Goal: Communication & Community: Connect with others

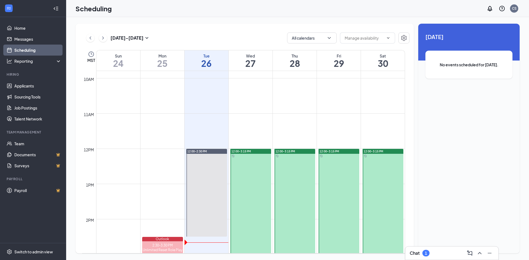
scroll to position [326, 0]
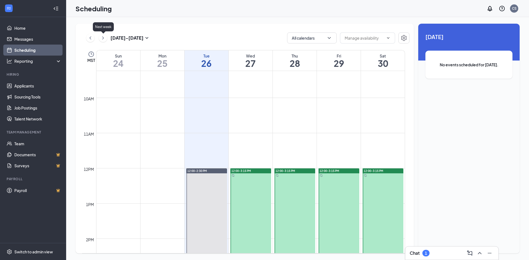
click at [105, 39] on icon "ChevronRight" at bounding box center [103, 38] width 6 height 7
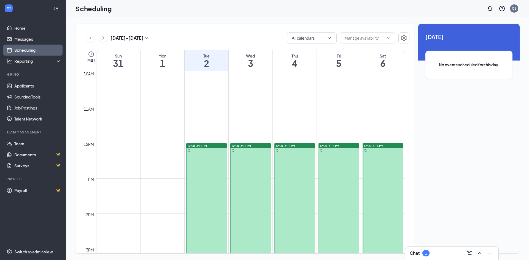
scroll to position [408, 0]
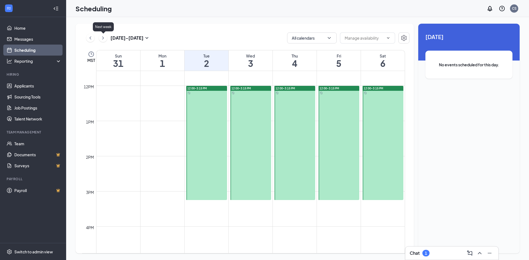
click at [104, 38] on icon "ChevronRight" at bounding box center [103, 38] width 6 height 7
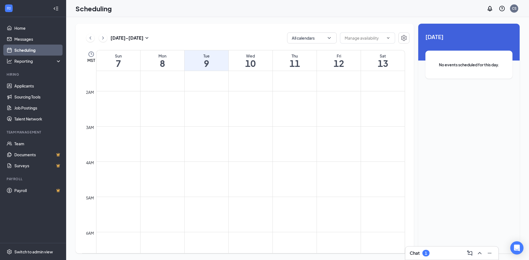
click at [89, 39] on icon "ChevronLeft" at bounding box center [91, 38] width 6 height 7
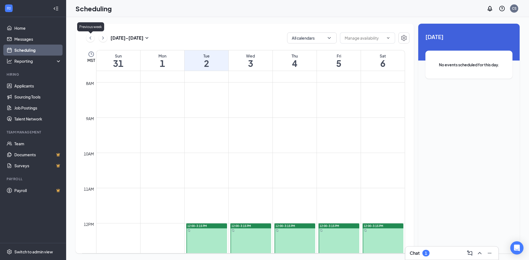
click at [89, 39] on icon "ChevronLeft" at bounding box center [91, 38] width 6 height 7
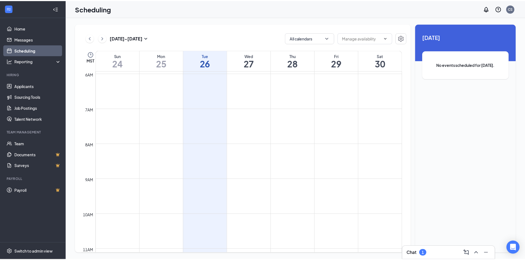
scroll to position [133, 0]
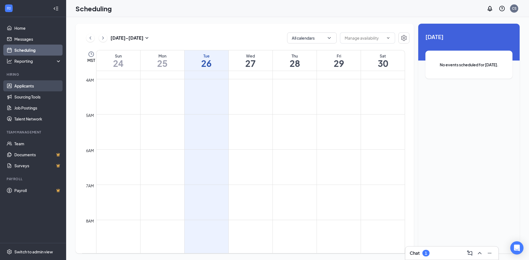
click at [29, 87] on link "Applicants" at bounding box center [37, 85] width 47 height 11
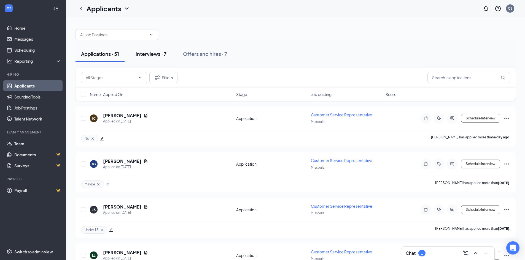
click at [164, 55] on div "Interviews · 7" at bounding box center [150, 53] width 31 height 7
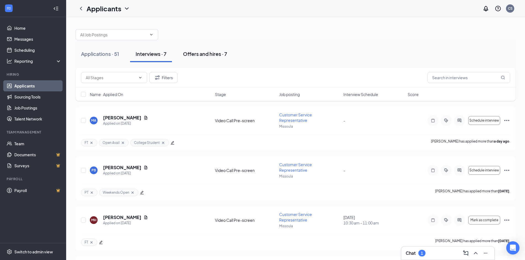
click at [219, 57] on button "Offers and hires · 7" at bounding box center [204, 54] width 55 height 17
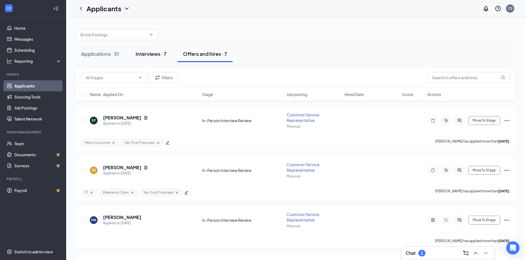
click at [159, 55] on div "Interviews · 7" at bounding box center [150, 53] width 31 height 7
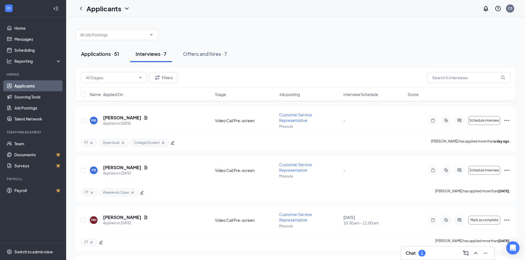
click at [104, 59] on button "Applications · 51" at bounding box center [99, 54] width 49 height 17
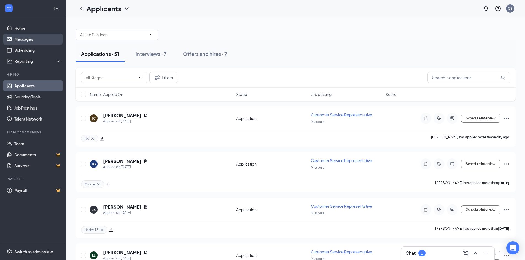
click at [27, 43] on link "Messages" at bounding box center [37, 39] width 47 height 11
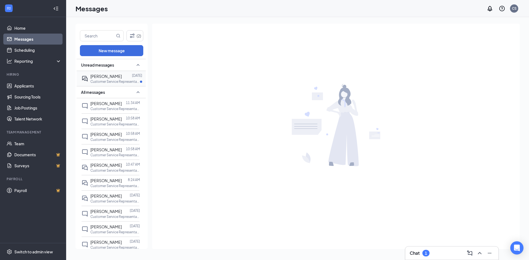
click at [102, 76] on span "[PERSON_NAME]" at bounding box center [105, 76] width 31 height 5
